Goal: Information Seeking & Learning: Learn about a topic

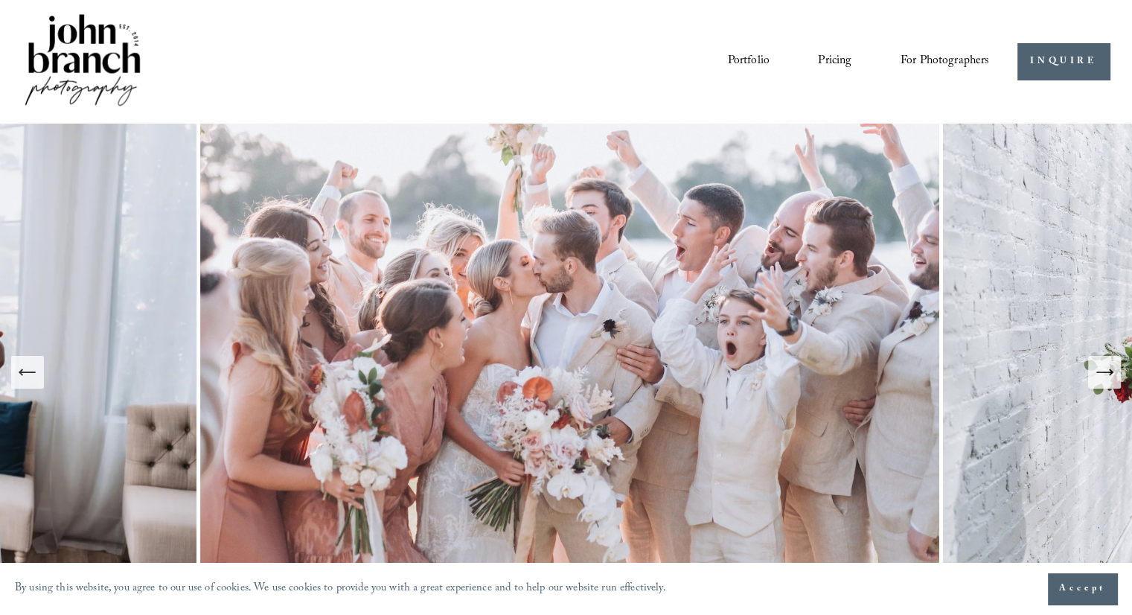
click at [834, 57] on link "Pricing" at bounding box center [834, 61] width 33 height 25
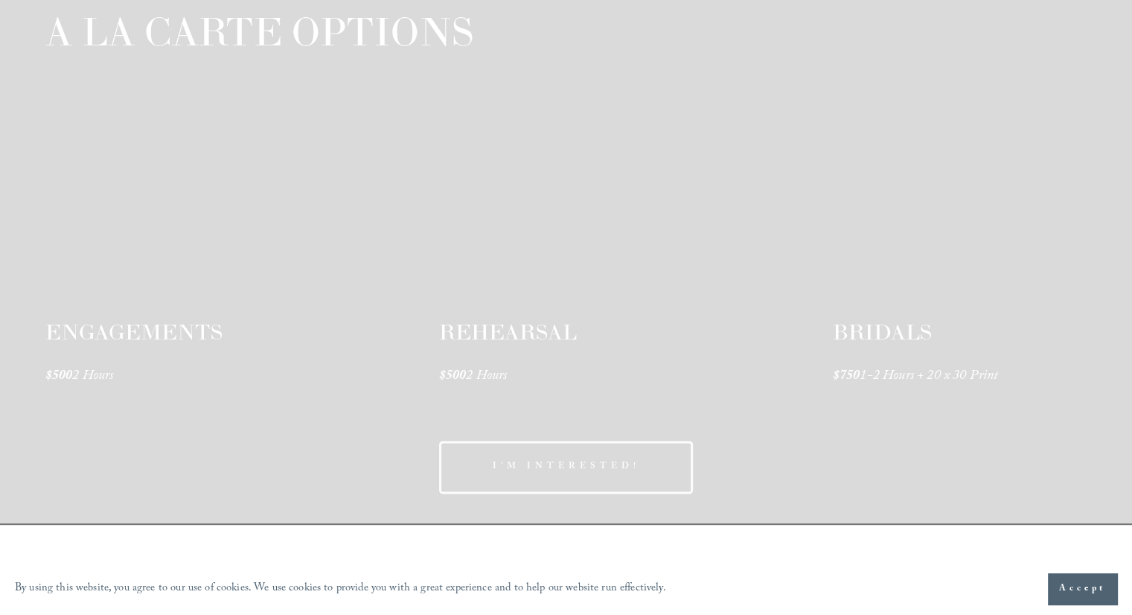
scroll to position [2179, 0]
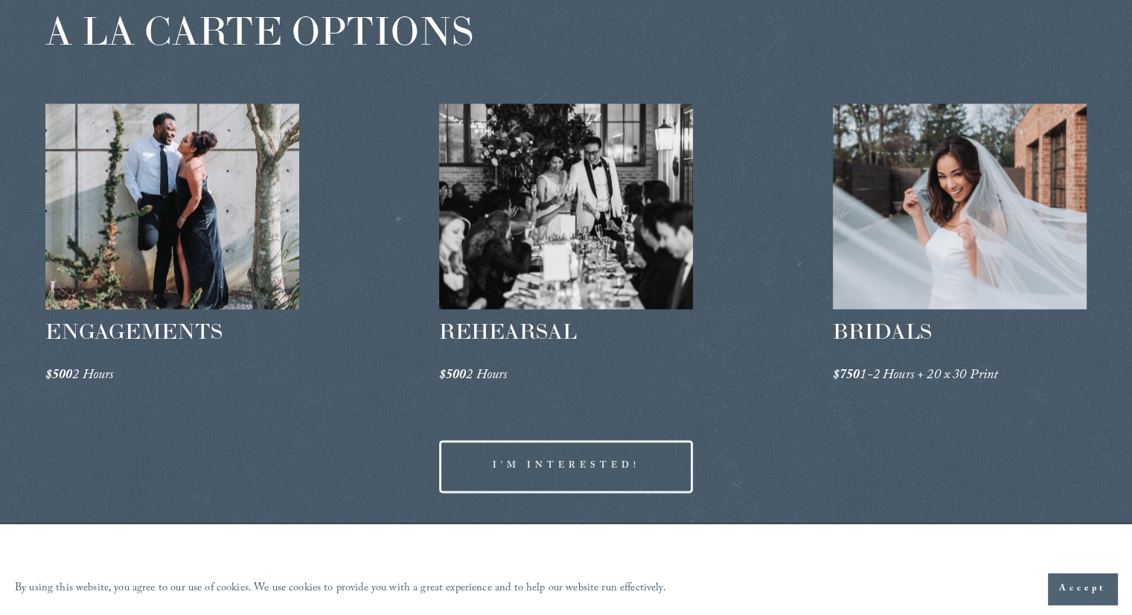
click at [966, 282] on div at bounding box center [960, 206] width 255 height 206
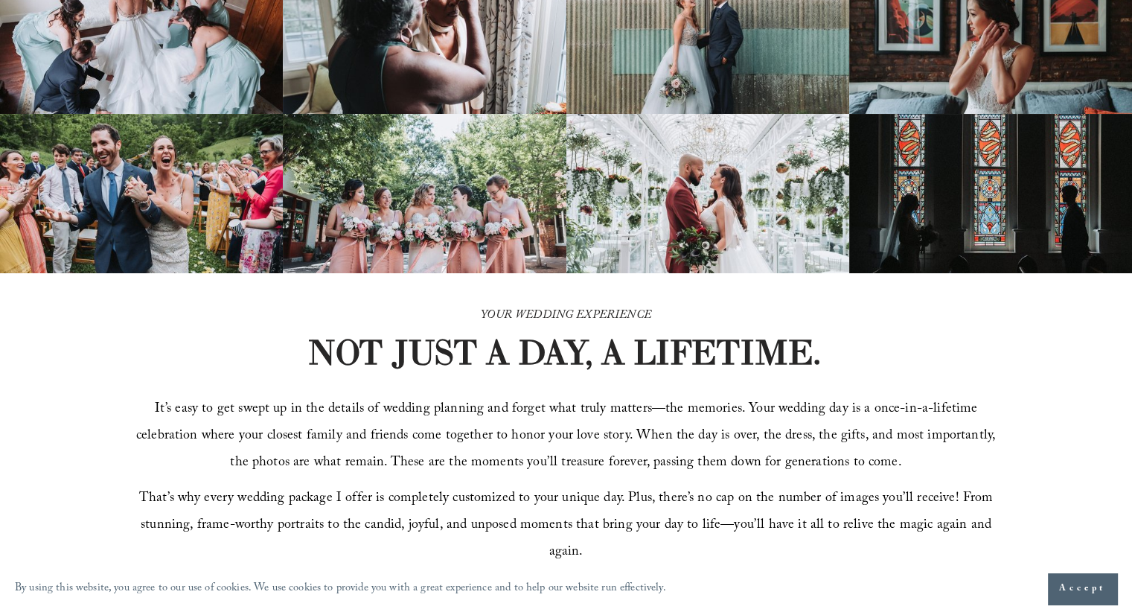
scroll to position [0, 0]
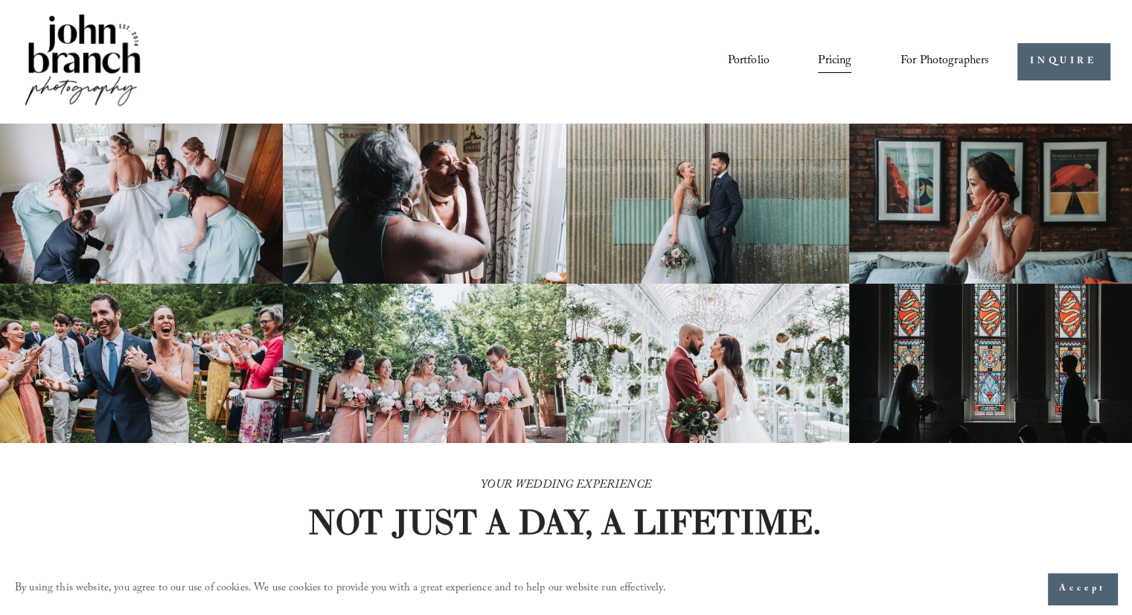
click at [965, 57] on span "For Photographers" at bounding box center [945, 61] width 89 height 23
click at [0, 0] on span "Education" at bounding box center [0, 0] width 0 height 0
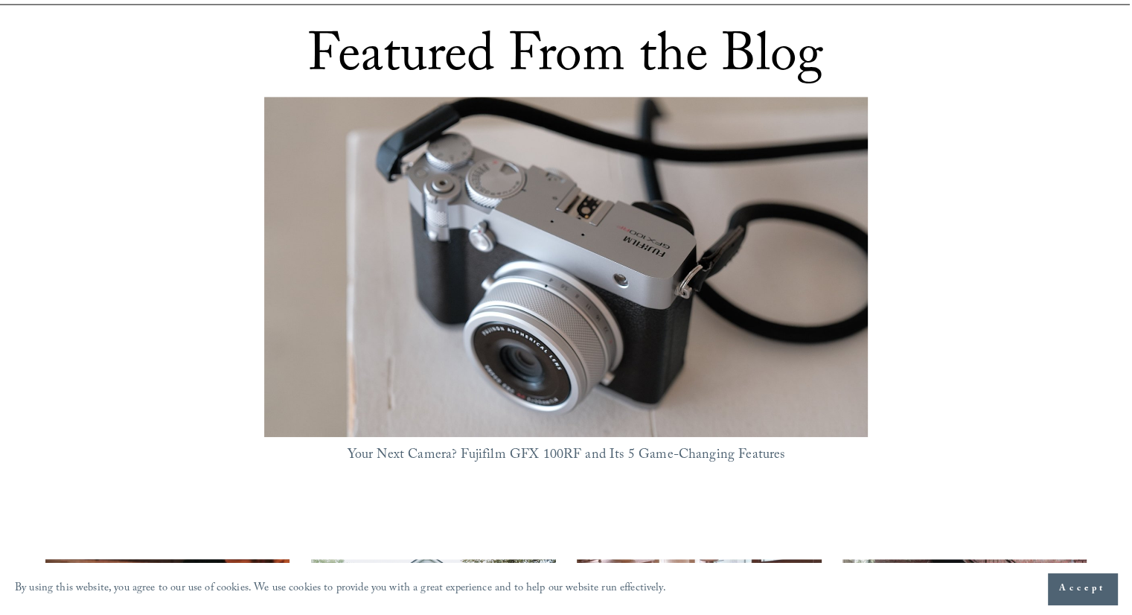
scroll to position [941, 0]
click at [524, 345] on img at bounding box center [566, 266] width 604 height 340
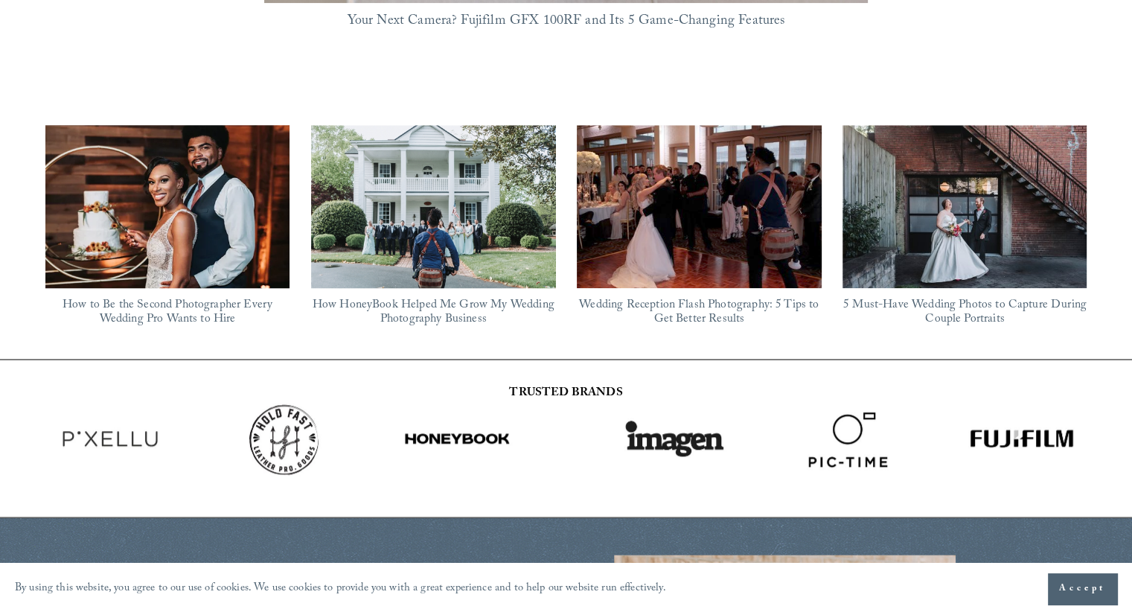
scroll to position [1373, 0]
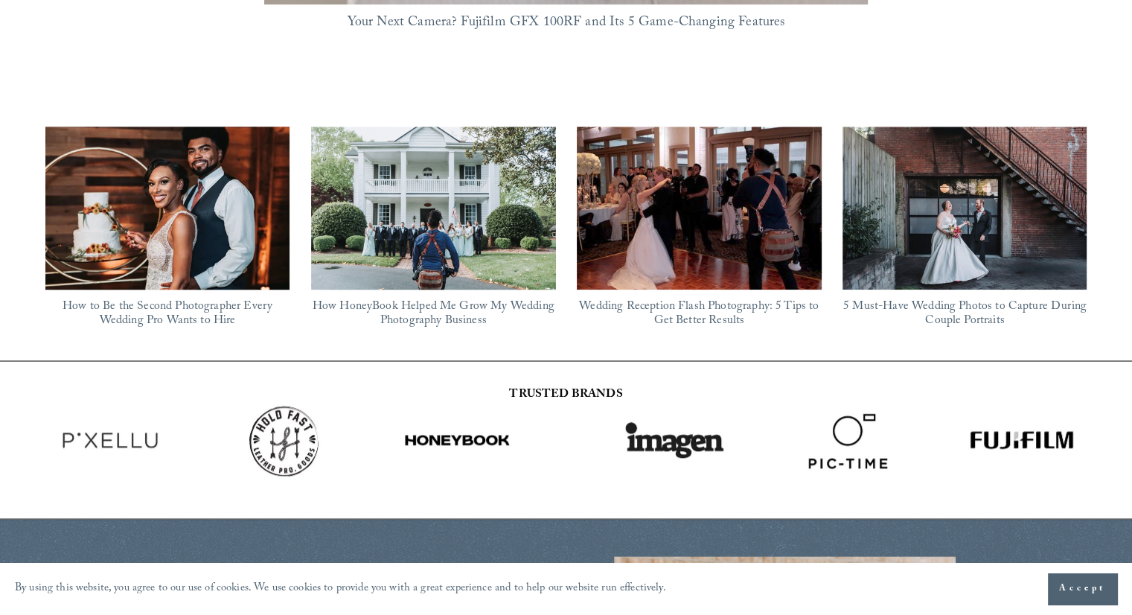
click at [424, 217] on img at bounding box center [433, 209] width 245 height 165
click at [952, 190] on img at bounding box center [965, 208] width 245 height 163
click at [735, 182] on img at bounding box center [700, 208] width 290 height 163
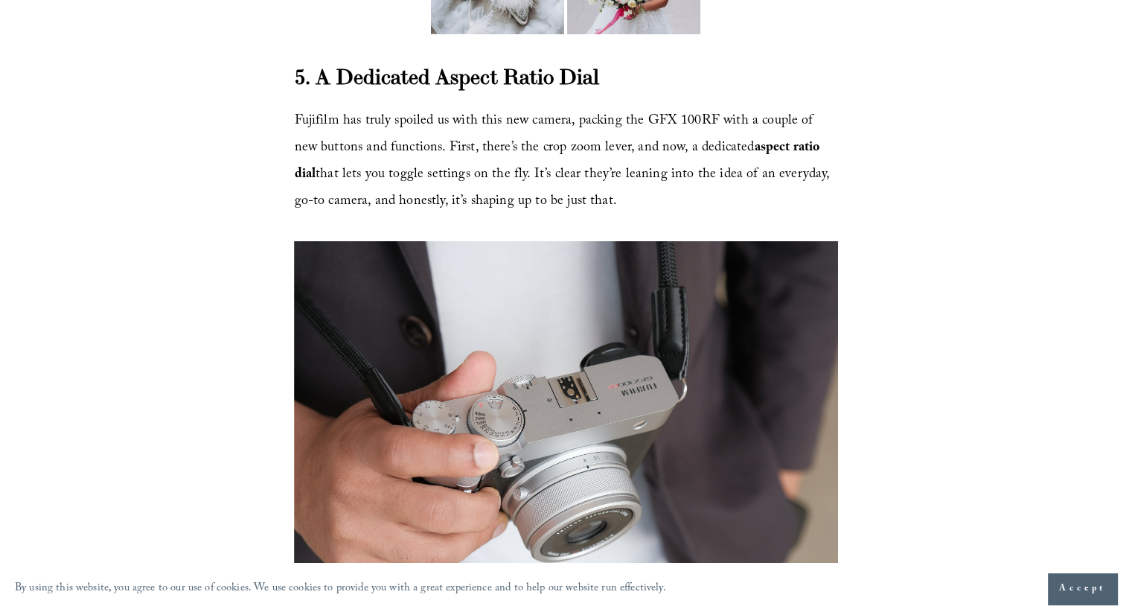
scroll to position [5321, 0]
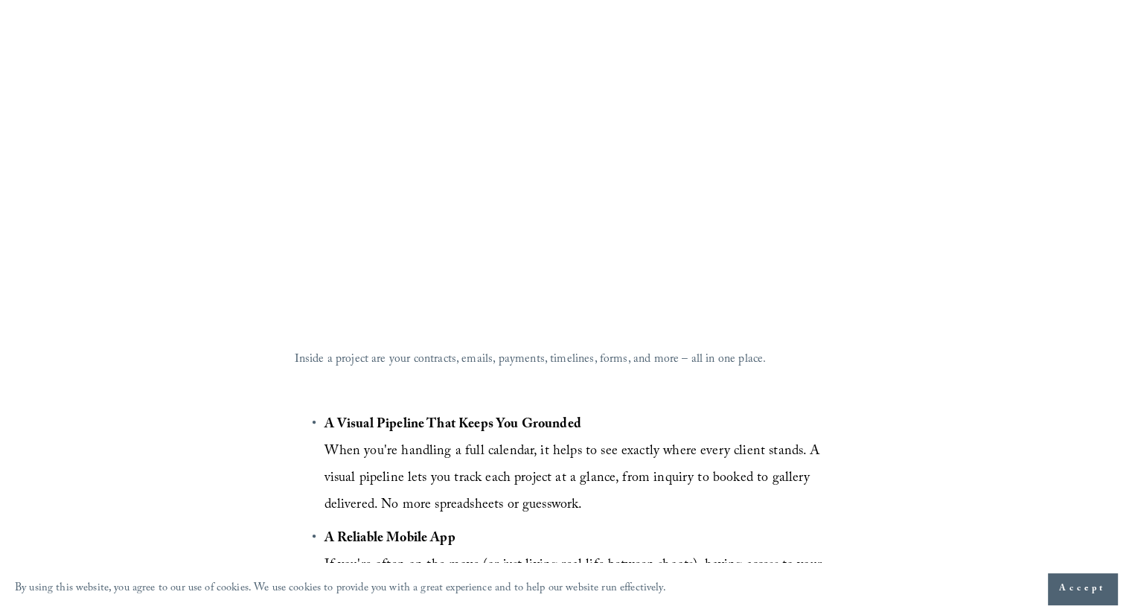
scroll to position [3293, 0]
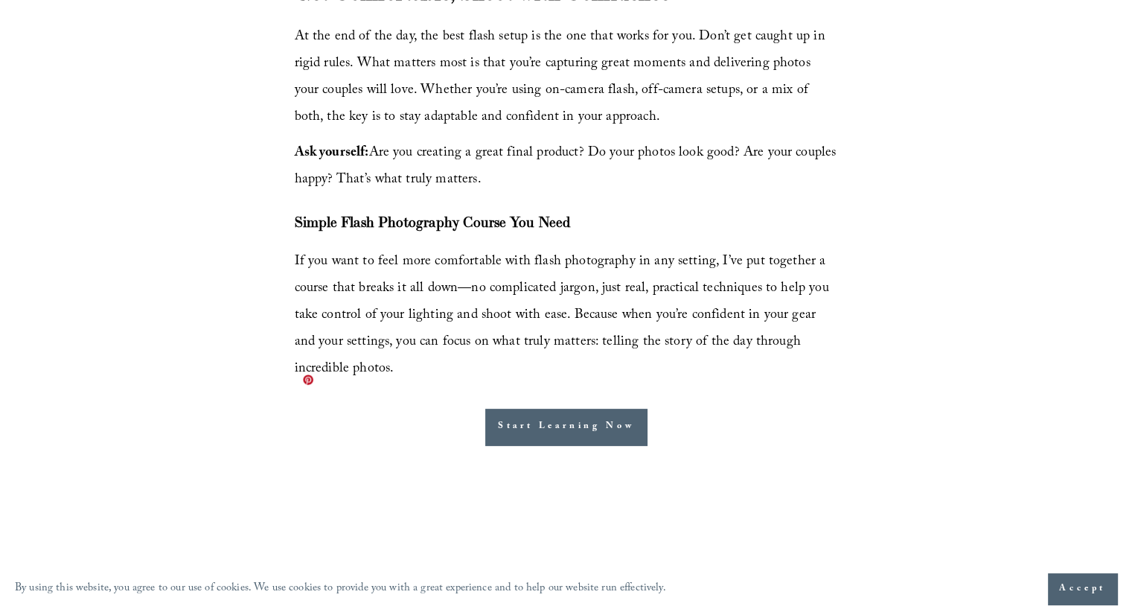
scroll to position [5964, 0]
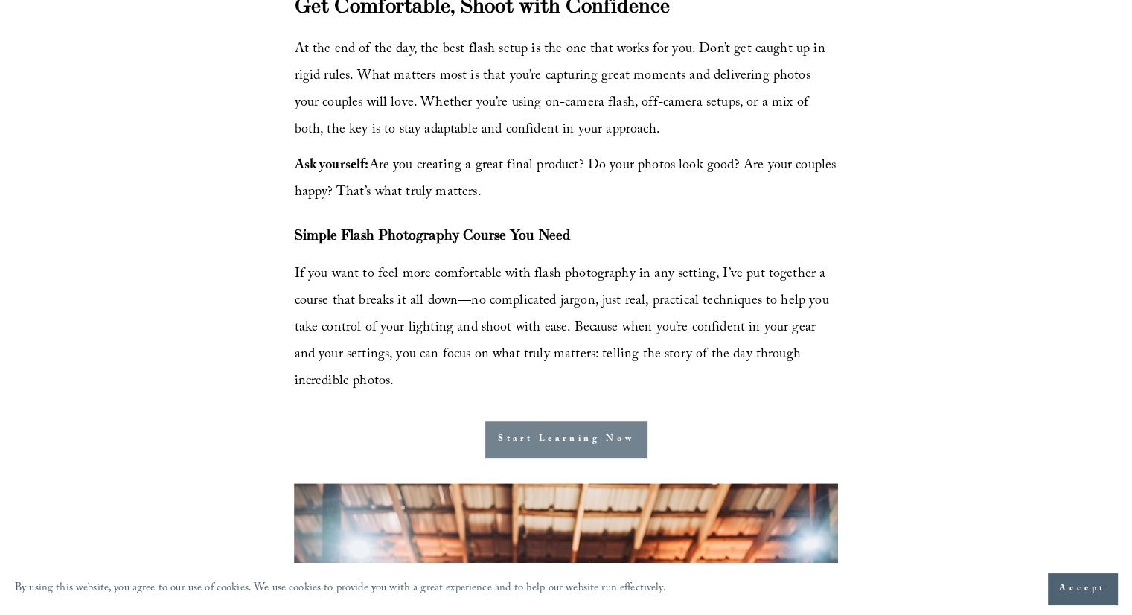
click at [558, 421] on link "Start Learning Now" at bounding box center [566, 439] width 162 height 36
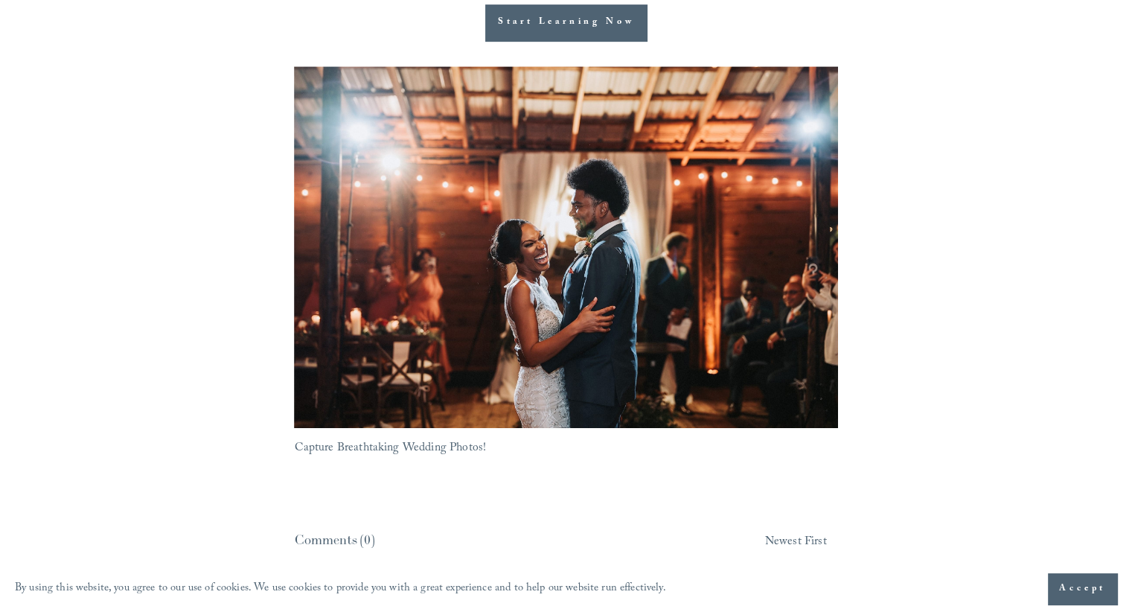
scroll to position [6404, 0]
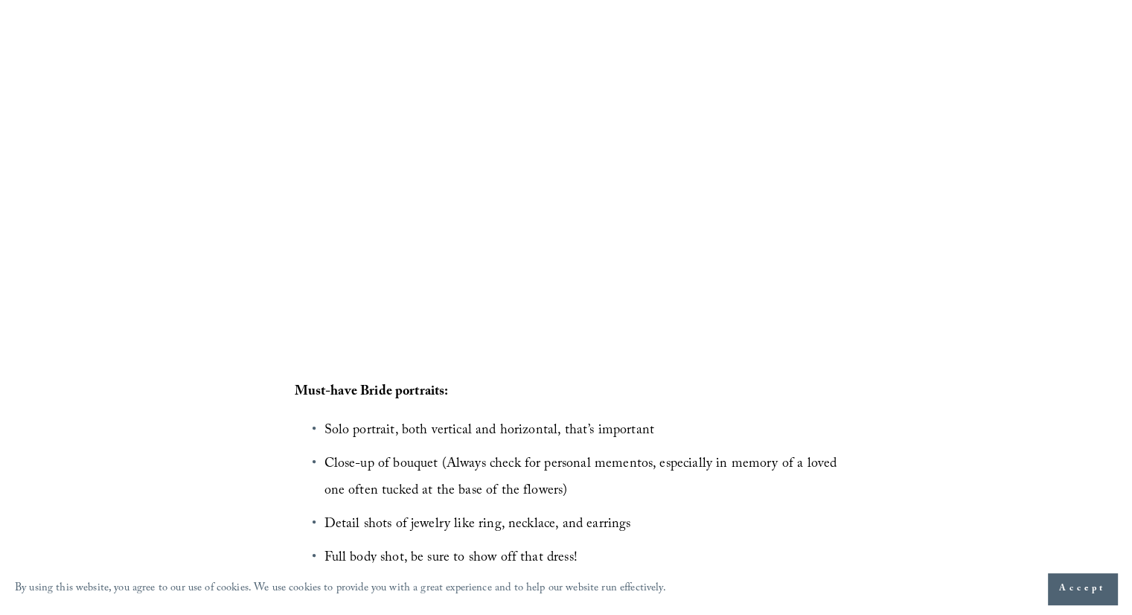
scroll to position [3975, 0]
